Goal: Task Accomplishment & Management: Manage account settings

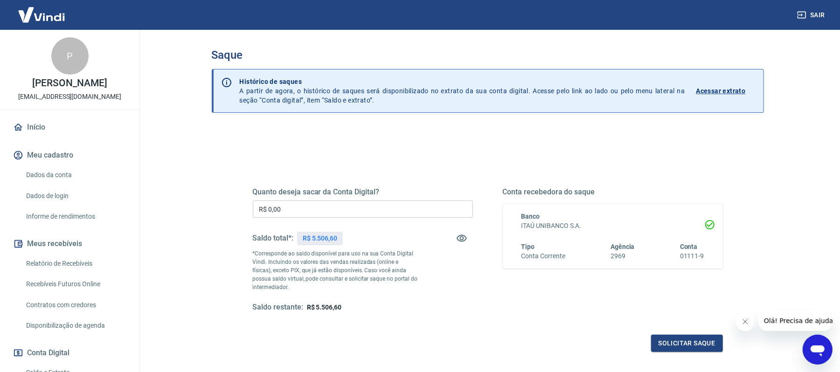
click at [390, 219] on div "Quanto deseja sacar da Conta Digital? R$ 0,00 ​ Saldo total*: R$ 5.506,60 *Corr…" at bounding box center [363, 250] width 220 height 125
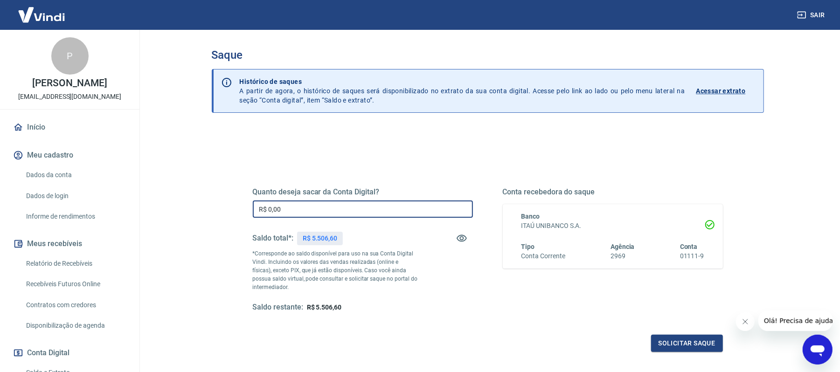
click at [389, 215] on input "R$ 0,00" at bounding box center [363, 209] width 220 height 17
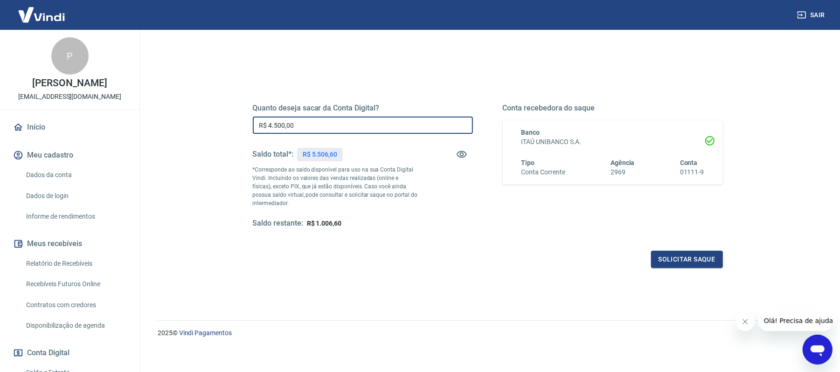
scroll to position [89, 0]
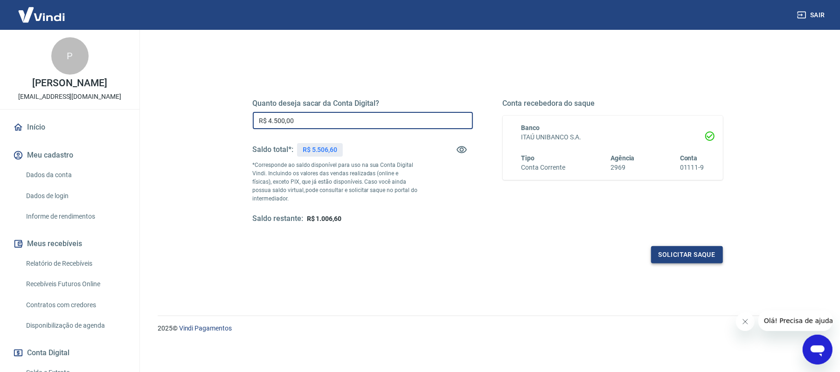
type input "R$ 4.500,00"
click at [682, 256] on button "Solicitar saque" at bounding box center [687, 254] width 72 height 17
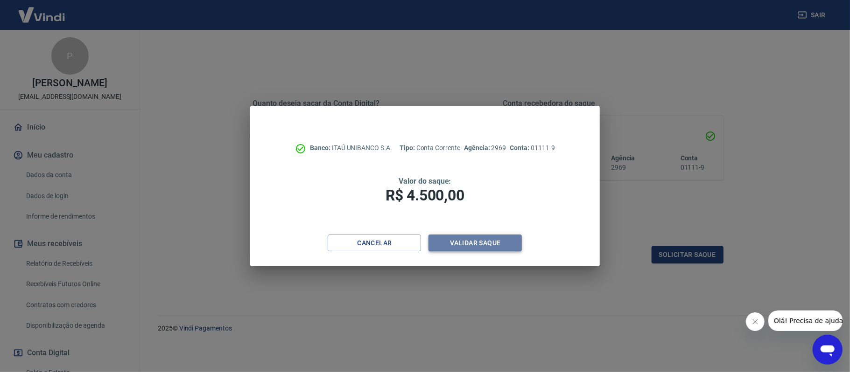
click at [491, 247] on button "Validar saque" at bounding box center [474, 243] width 93 height 17
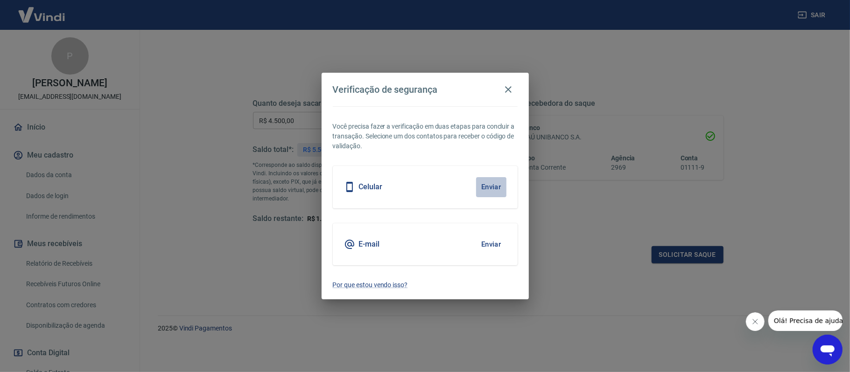
click at [493, 186] on button "Enviar" at bounding box center [491, 187] width 30 height 20
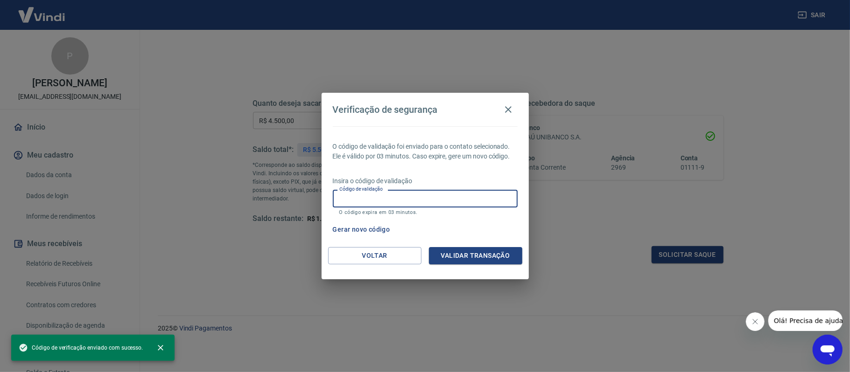
click at [441, 203] on input "Código de validação" at bounding box center [425, 198] width 185 height 17
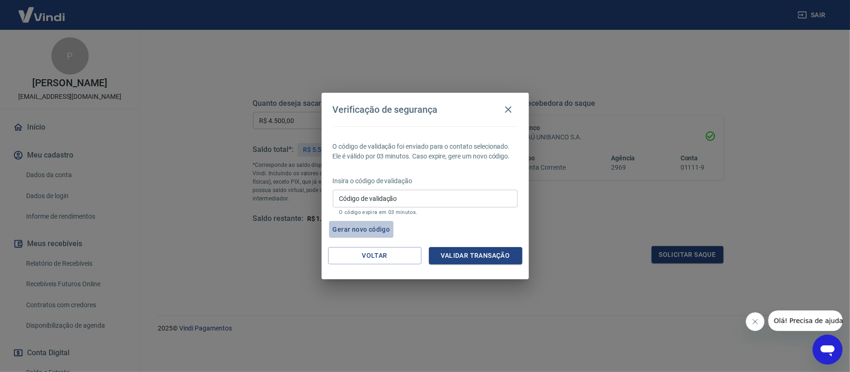
click at [370, 226] on button "Gerar novo código" at bounding box center [361, 229] width 65 height 17
click at [377, 198] on input "Código de validação" at bounding box center [425, 198] width 185 height 17
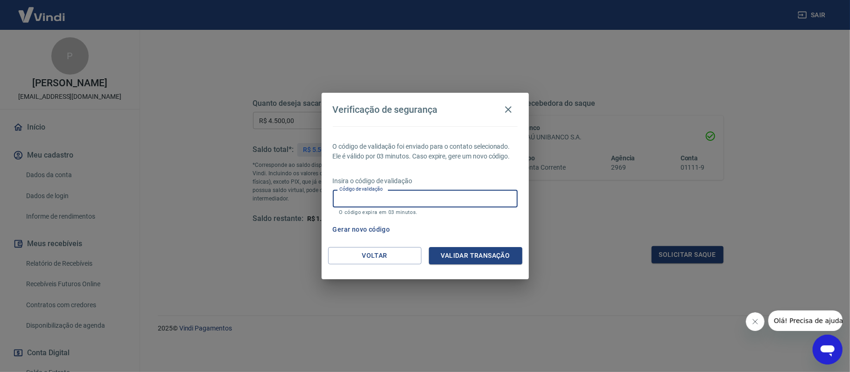
click at [378, 228] on button "Gerar novo código" at bounding box center [361, 229] width 65 height 17
click at [406, 195] on input "Código de validação" at bounding box center [425, 198] width 185 height 17
click at [506, 112] on icon "button" at bounding box center [508, 109] width 7 height 7
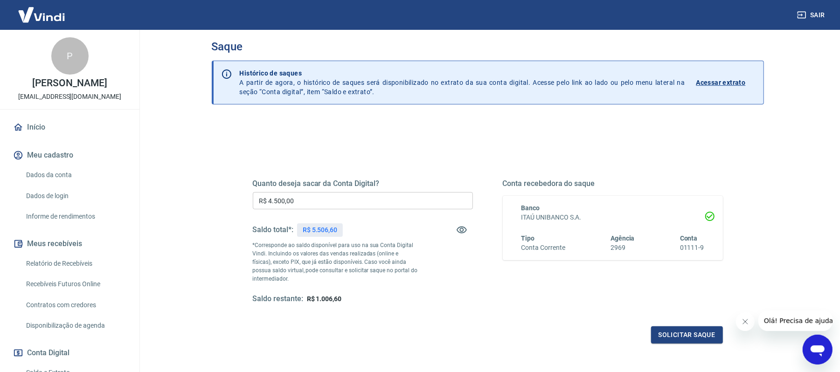
scroll to position [0, 0]
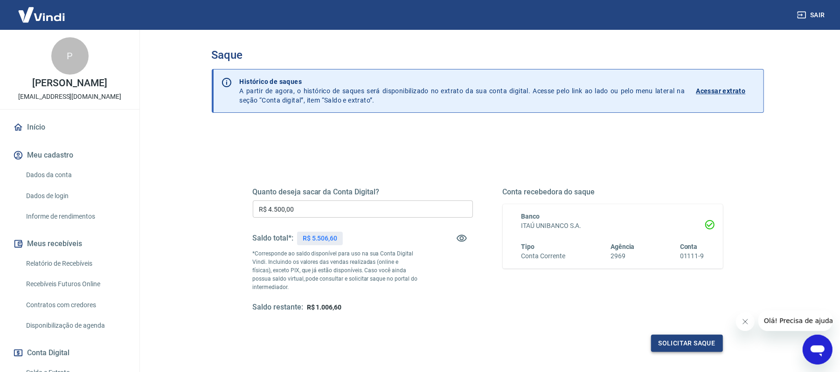
click at [674, 339] on button "Solicitar saque" at bounding box center [687, 343] width 72 height 17
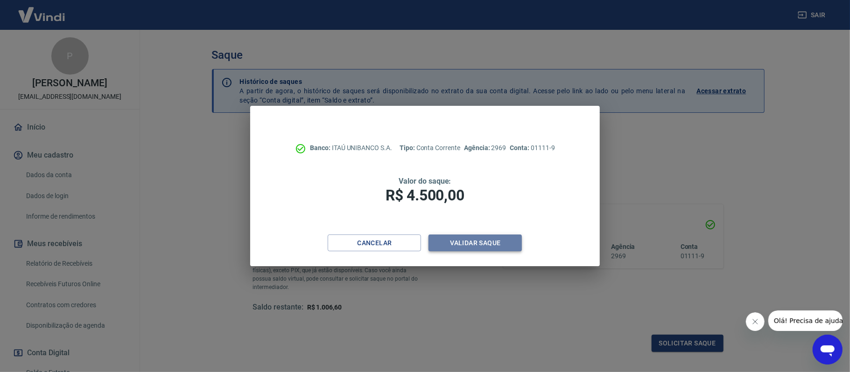
click at [466, 236] on button "Validar saque" at bounding box center [474, 243] width 93 height 17
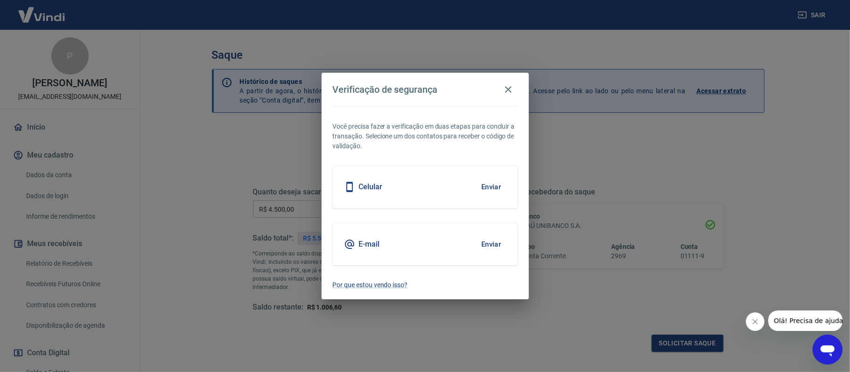
click at [488, 186] on button "Enviar" at bounding box center [491, 187] width 30 height 20
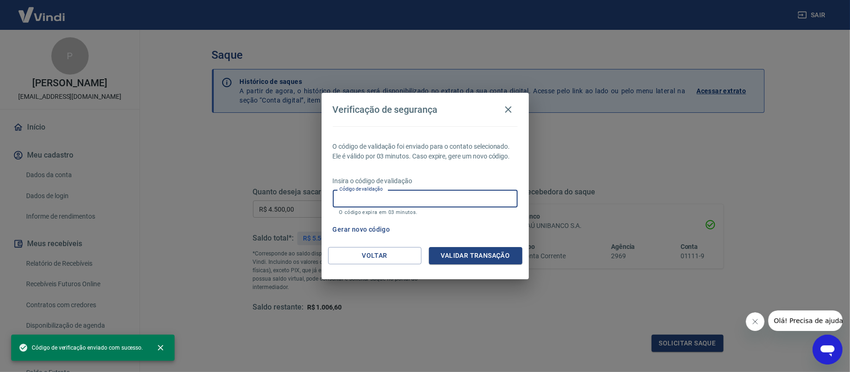
click at [400, 202] on input "Código de validação" at bounding box center [425, 198] width 185 height 17
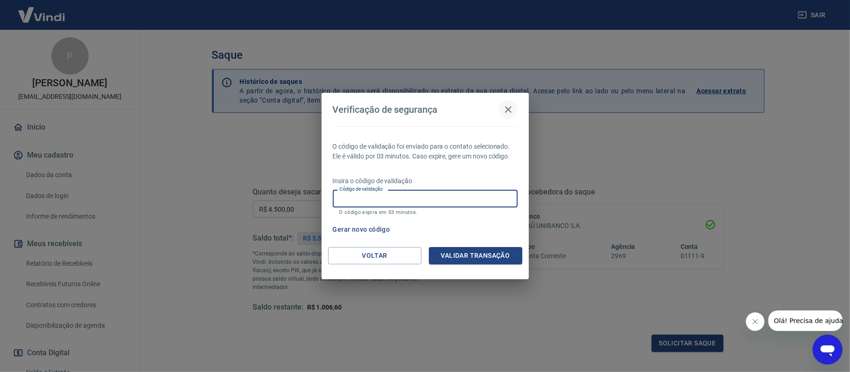
click at [510, 107] on icon "button" at bounding box center [508, 109] width 7 height 7
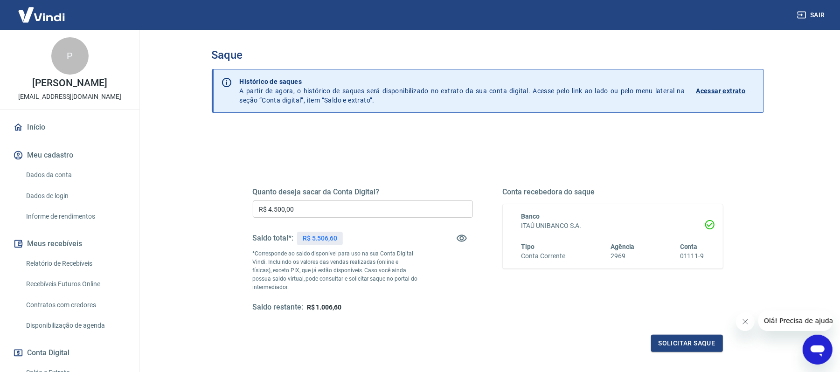
click at [814, 12] on button "Sair" at bounding box center [813, 15] width 34 height 17
click at [345, 210] on input "R$ 0,00" at bounding box center [363, 209] width 220 height 17
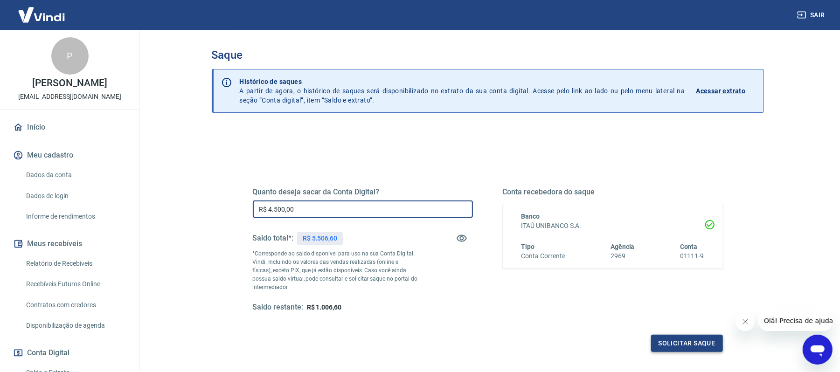
type input "R$ 4.500,00"
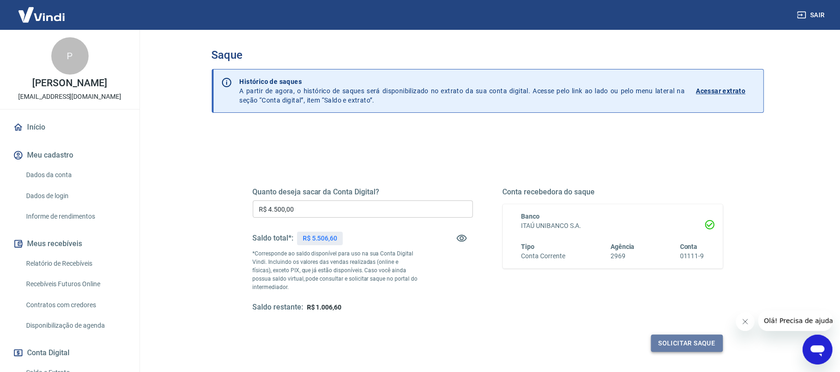
click at [667, 340] on button "Solicitar saque" at bounding box center [687, 343] width 72 height 17
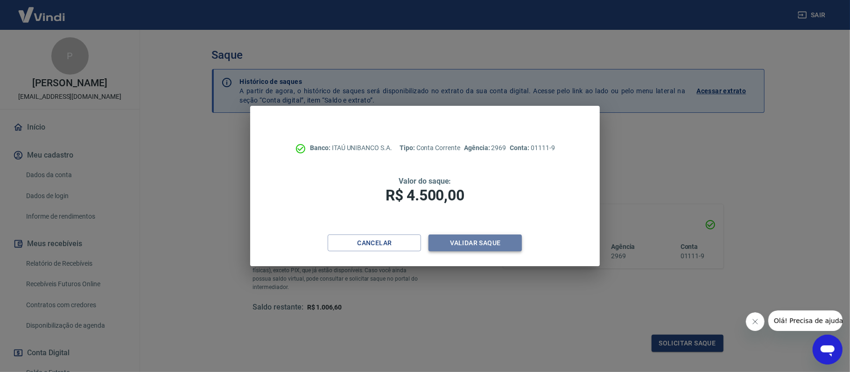
click at [487, 242] on button "Validar saque" at bounding box center [474, 243] width 93 height 17
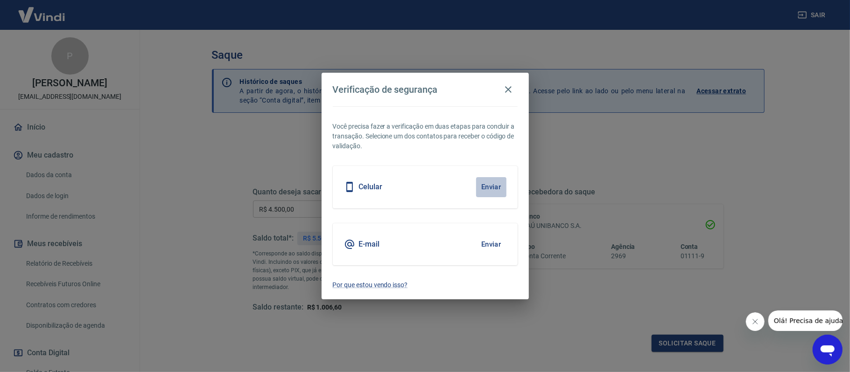
click at [497, 181] on button "Enviar" at bounding box center [491, 187] width 30 height 20
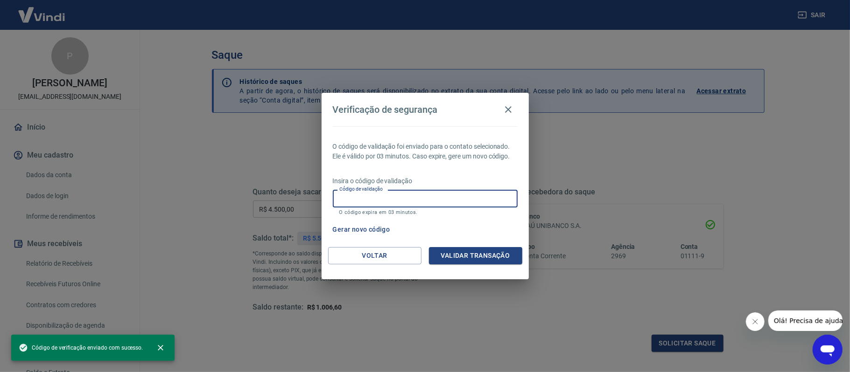
click at [394, 190] on input "Código de validação" at bounding box center [425, 198] width 185 height 17
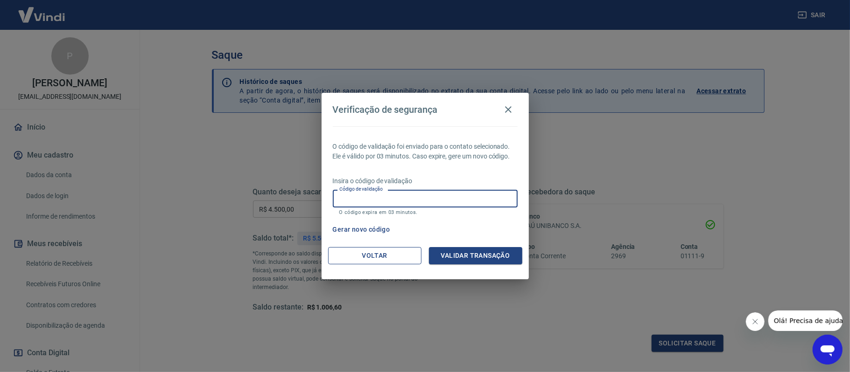
click at [397, 256] on button "Voltar" at bounding box center [374, 255] width 93 height 17
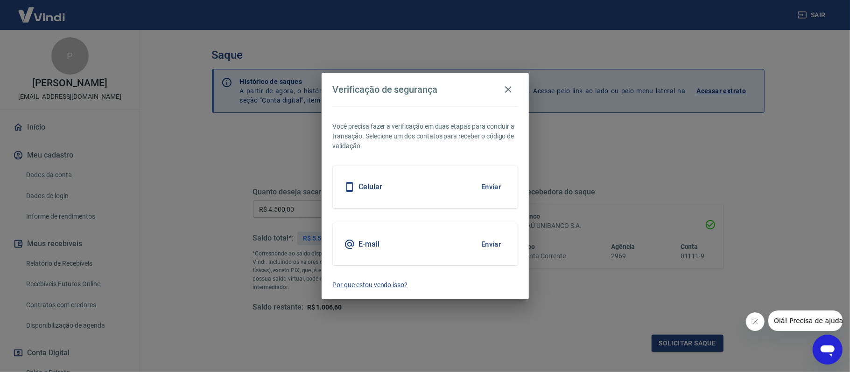
click at [488, 243] on button "Enviar" at bounding box center [491, 245] width 30 height 20
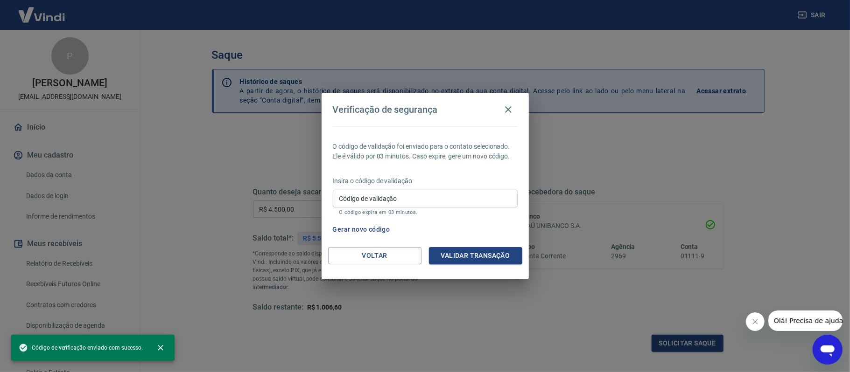
click at [384, 197] on input "Código de validação" at bounding box center [425, 198] width 185 height 17
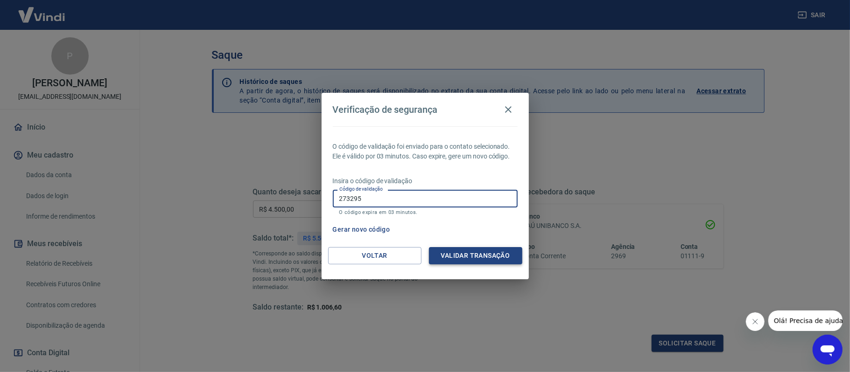
type input "273295"
click at [456, 250] on button "Validar transação" at bounding box center [475, 255] width 93 height 17
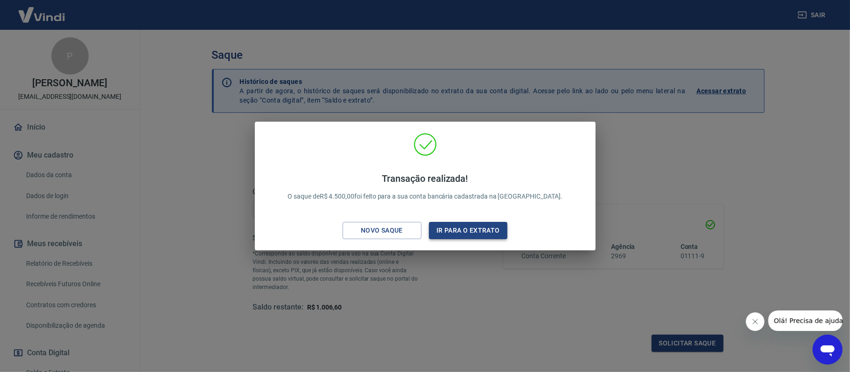
click at [465, 225] on button "Ir para o extrato" at bounding box center [468, 230] width 79 height 17
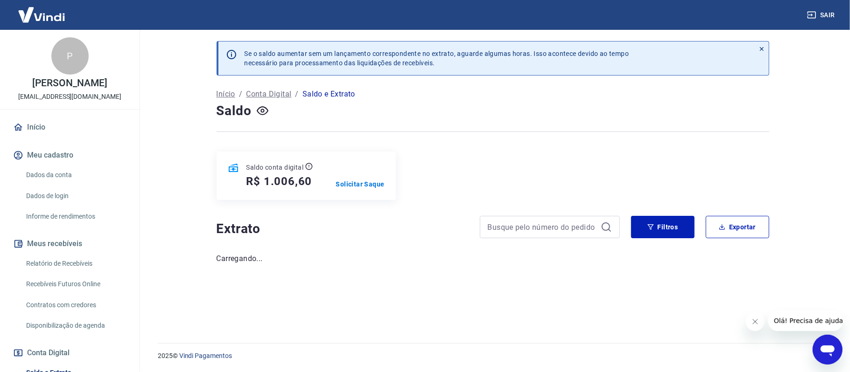
click at [830, 13] on button "Sair" at bounding box center [822, 15] width 34 height 17
